Goal: Task Accomplishment & Management: Use online tool/utility

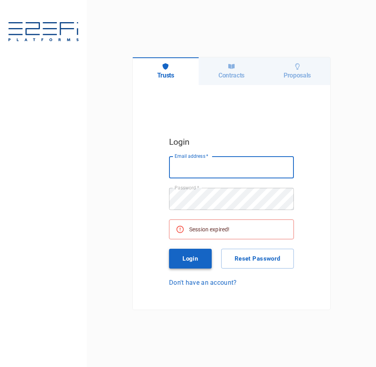
type input "[PERSON_NAME][EMAIL_ADDRESS][DOMAIN_NAME]"
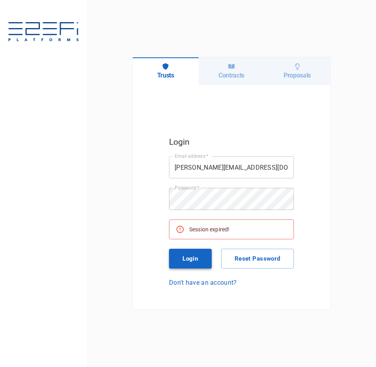
click at [179, 256] on button "Login" at bounding box center [190, 258] width 43 height 20
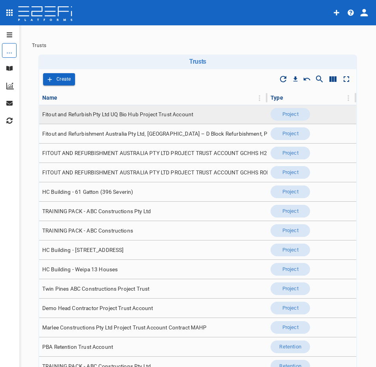
click at [151, 114] on span "Fitout and Refurbish Pty Ltd UQ Bio Hub Project Trust Account" at bounding box center [117, 115] width 151 height 8
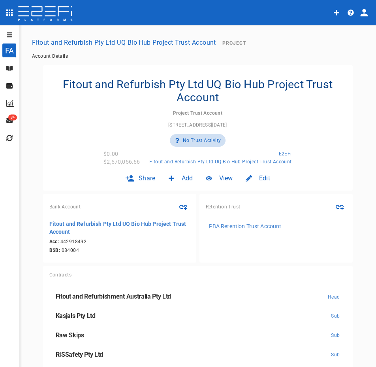
click at [8, 67] on icon at bounding box center [9, 68] width 6 height 5
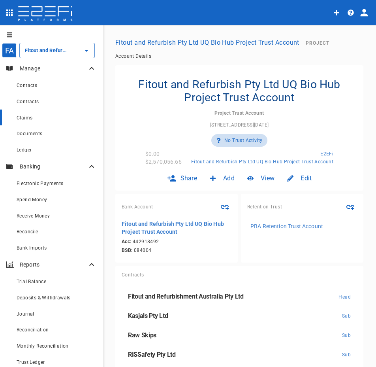
click at [28, 120] on span "Claims" at bounding box center [25, 118] width 16 height 6
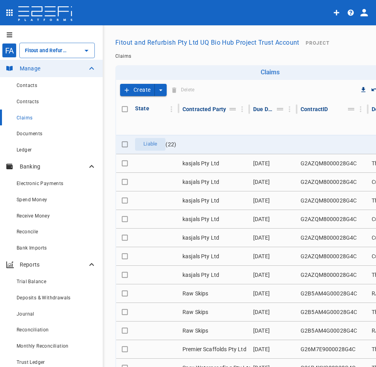
click at [12, 36] on icon "open drawer" at bounding box center [10, 34] width 6 height 5
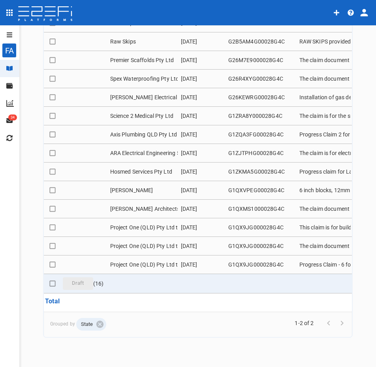
scroll to position [110, 0]
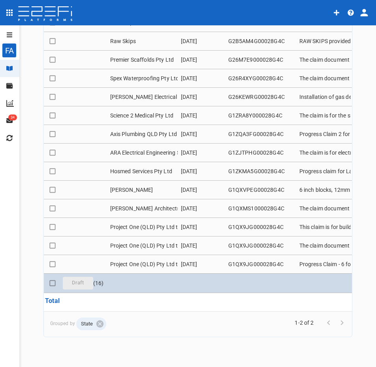
click at [107, 279] on td at bounding box center [142, 282] width 71 height 19
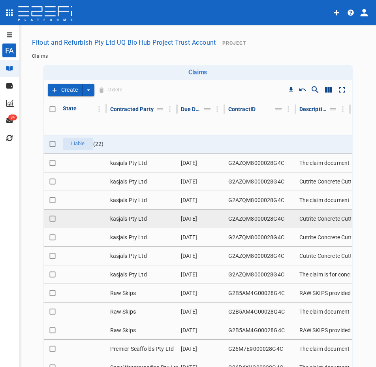
scroll to position [0, 0]
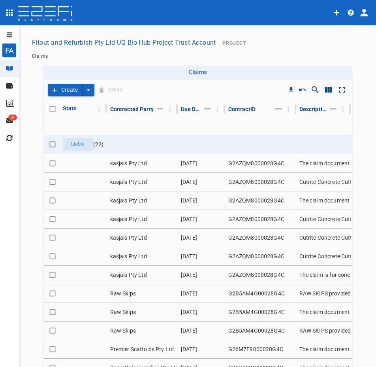
click at [109, 59] on div "Claims" at bounding box center [198, 56] width 338 height 12
click at [14, 33] on button "open drawer" at bounding box center [8, 34] width 16 height 13
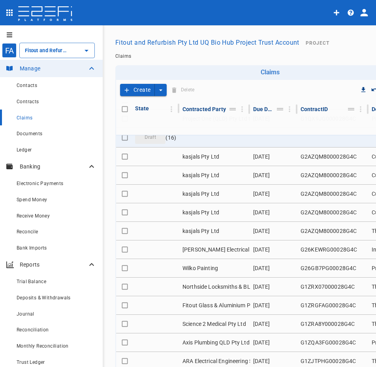
scroll to position [482, 0]
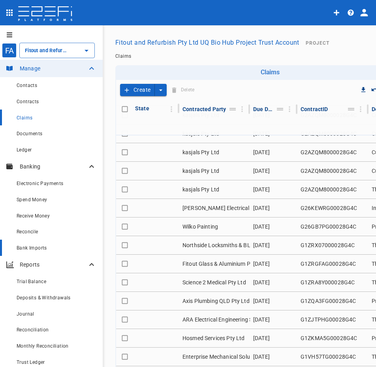
click at [30, 248] on span "Bank Imports" at bounding box center [32, 248] width 30 height 6
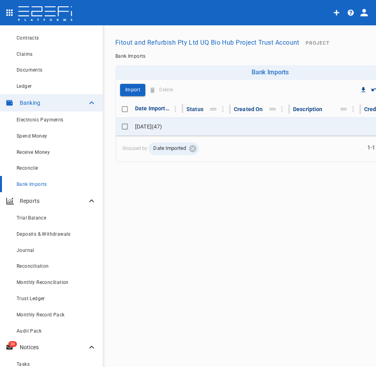
scroll to position [119, 0]
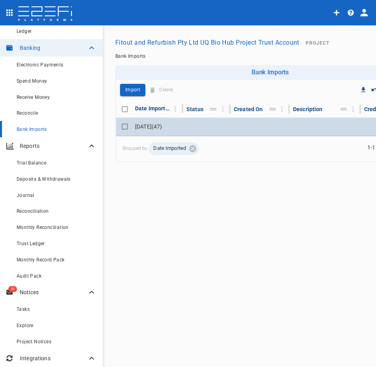
click at [162, 126] on td "[DATE] ( 47 )" at bounding box center [157, 126] width 51 height 18
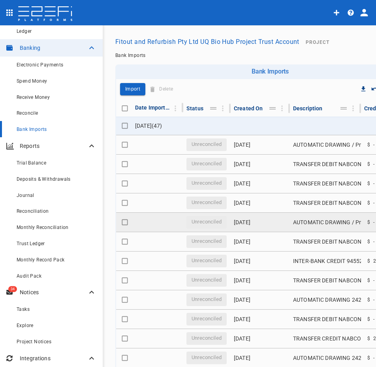
scroll to position [0, 0]
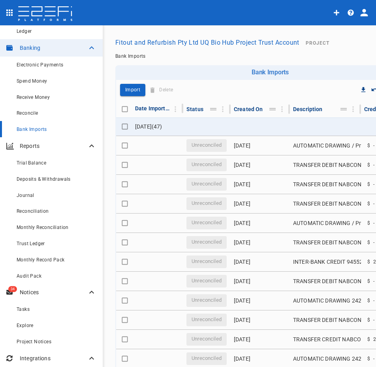
click at [213, 54] on ol "Bank Imports" at bounding box center [270, 56] width 310 height 6
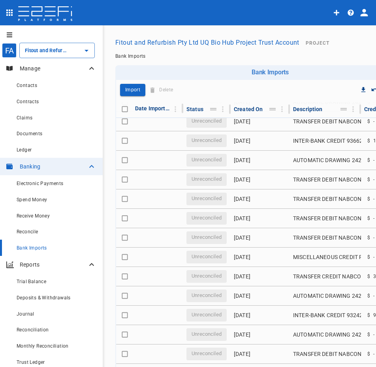
click at [10, 34] on icon "open drawer" at bounding box center [9, 35] width 6 height 6
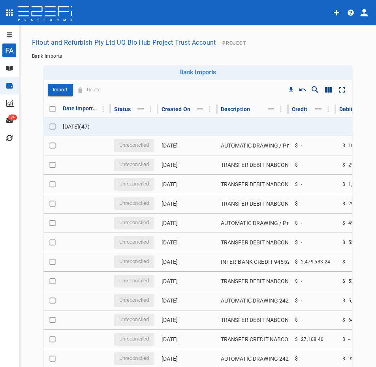
drag, startPoint x: 132, startPoint y: 53, endPoint x: 79, endPoint y: 75, distance: 57.4
click at [131, 53] on div "Bank Imports" at bounding box center [198, 56] width 338 height 12
click at [9, 93] on div "Banking" at bounding box center [9, 85] width 19 height 17
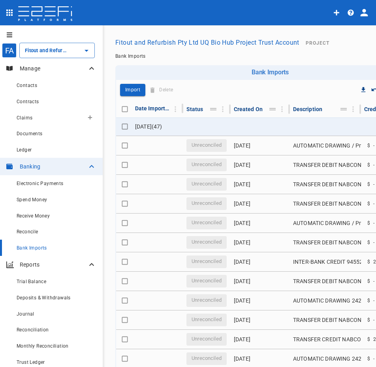
click at [84, 118] on button "button" at bounding box center [90, 117] width 13 height 13
click at [106, 145] on span "Self Create" at bounding box center [101, 146] width 34 height 9
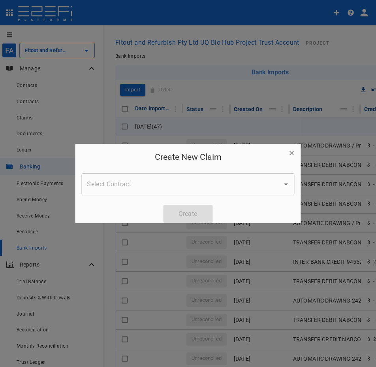
click at [169, 192] on div "Select Contract" at bounding box center [187, 184] width 213 height 22
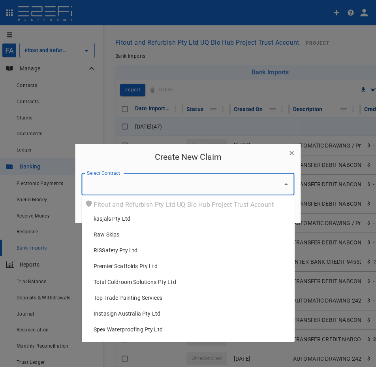
click at [144, 214] on li "kasjals Pty Ltd" at bounding box center [190, 219] width 207 height 16
type input "kasjals Pty Ltd"
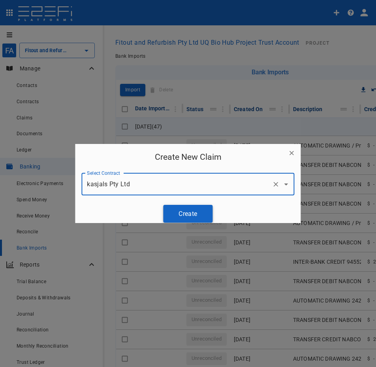
click at [174, 208] on button "Create" at bounding box center [188, 214] width 49 height 18
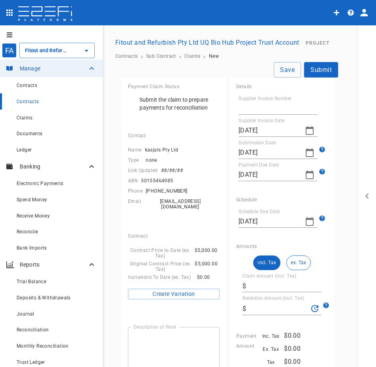
type input "[DATE]"
click at [19, 117] on span "Claims" at bounding box center [25, 118] width 16 height 6
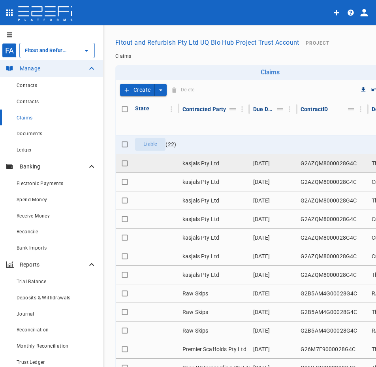
click at [221, 166] on td "kasjals Pty Ltd" at bounding box center [214, 163] width 71 height 18
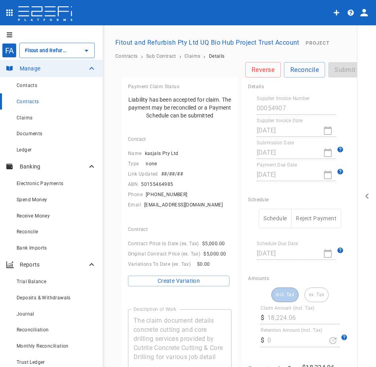
click at [270, 217] on button "Schedule" at bounding box center [275, 218] width 33 height 19
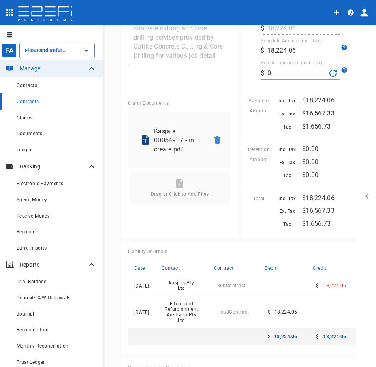
scroll to position [356, 0]
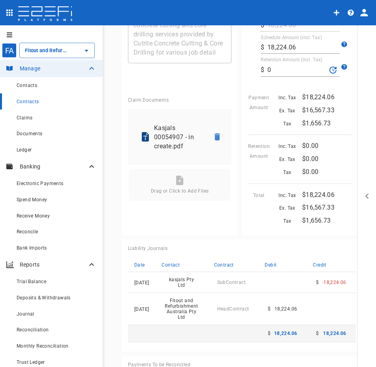
click at [279, 250] on div "Liability Journals" at bounding box center [242, 248] width 228 height 6
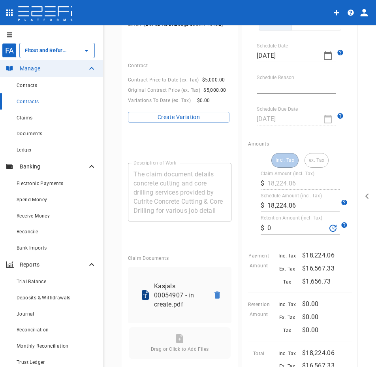
scroll to position [79, 0]
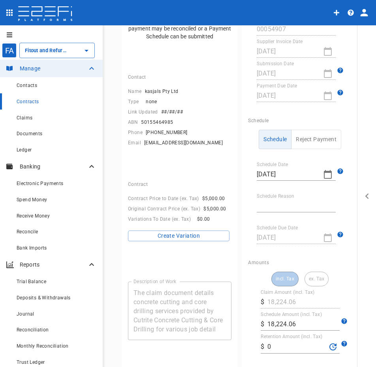
click at [238, 254] on div "Payment Claim Status Liability has been accepted for claim. The payment may be …" at bounding box center [182, 254] width 120 height 513
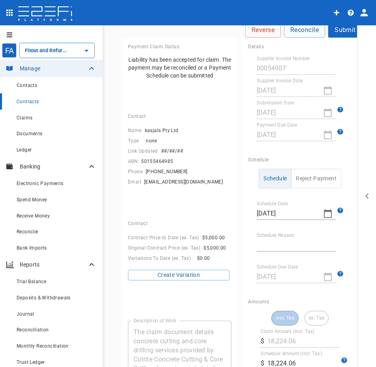
scroll to position [0, 0]
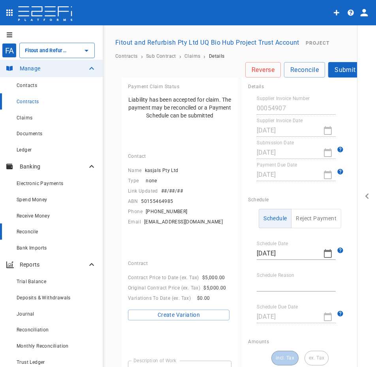
click at [41, 232] on div "Reconcile" at bounding box center [57, 231] width 80 height 10
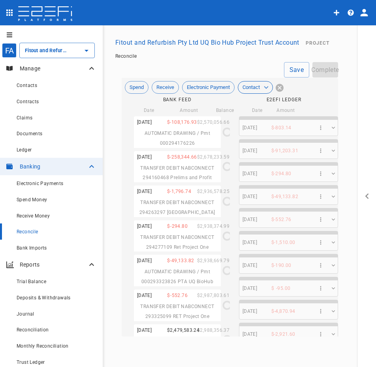
type input "[DATE]"
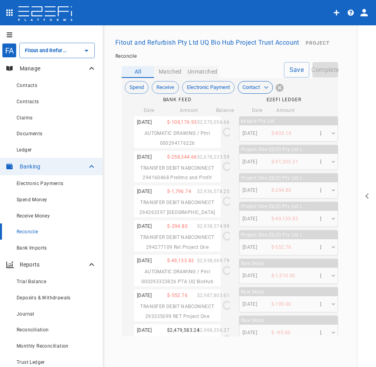
click at [188, 135] on span "AUTOMATIC DRAWING / Pmt 000294176226" at bounding box center [178, 137] width 66 height 15
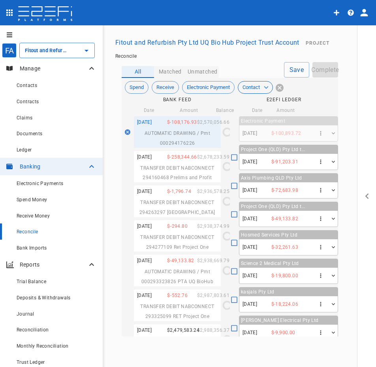
click at [235, 186] on div "[DATE]" at bounding box center [247, 185] width 29 height 19
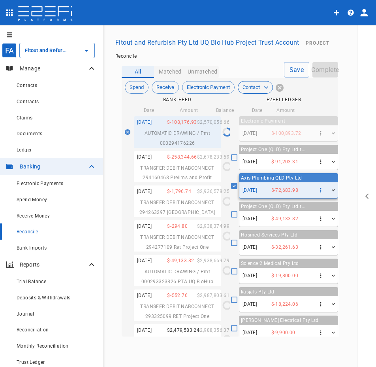
type input "[DATE]"
click at [330, 189] on icon "button" at bounding box center [333, 190] width 7 height 7
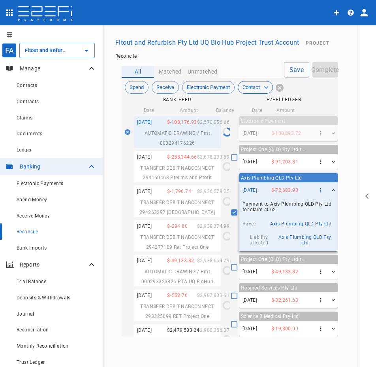
click at [362, 45] on button "open drawer" at bounding box center [367, 195] width 19 height 341
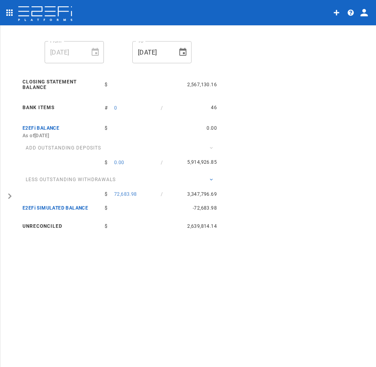
click at [9, 204] on button "open drawer" at bounding box center [9, 195] width 19 height 341
